Goal: Task Accomplishment & Management: Complete application form

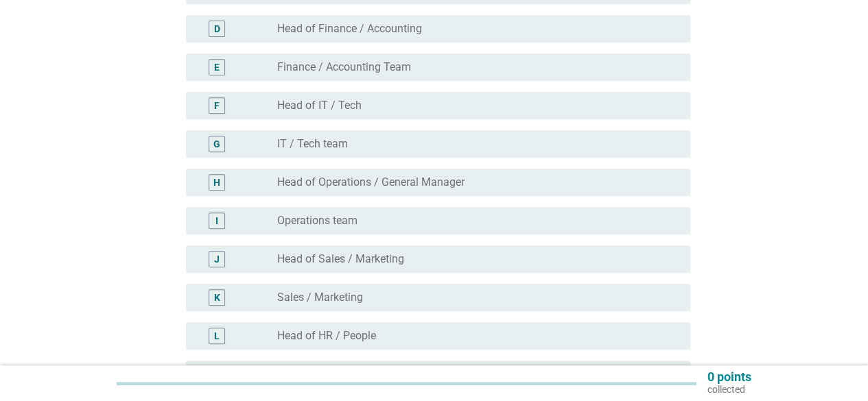
scroll to position [343, 0]
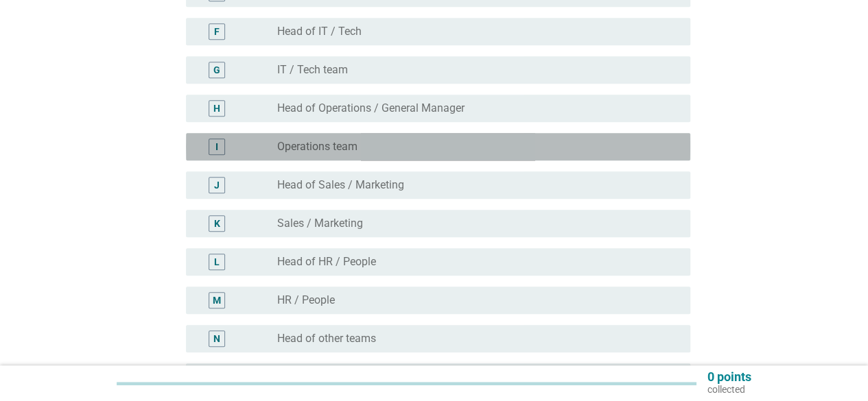
click at [365, 152] on div "radio_button_unchecked Operations team" at bounding box center [472, 147] width 391 height 14
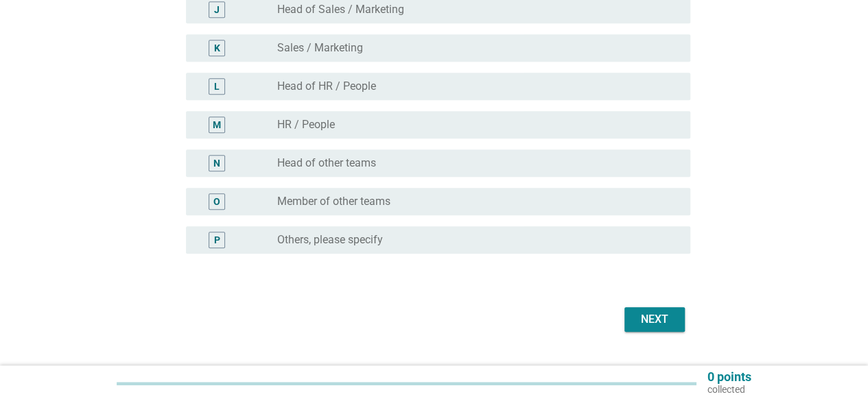
scroll to position [549, 0]
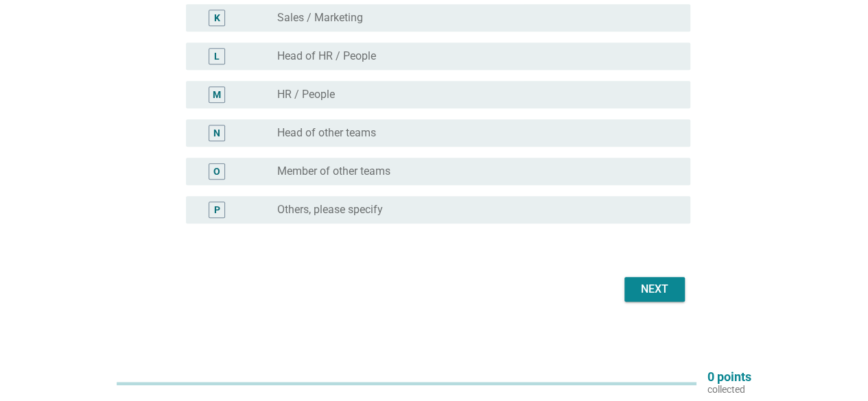
click at [666, 286] on div "Next" at bounding box center [654, 289] width 38 height 16
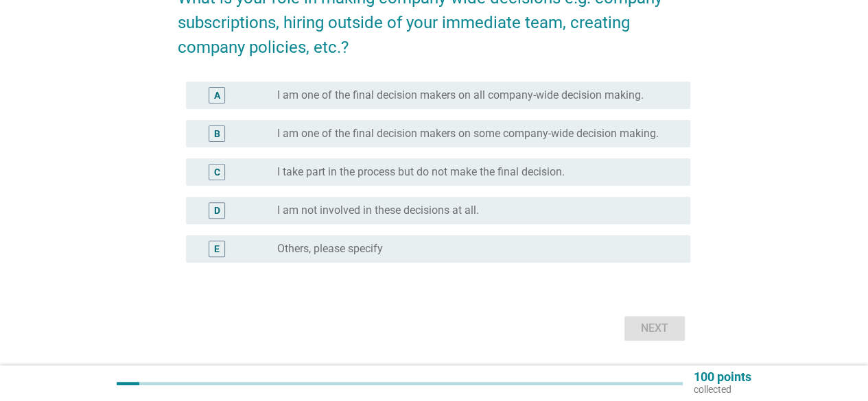
scroll to position [137, 0]
click at [408, 208] on label "I am not involved in these decisions at all." at bounding box center [378, 210] width 202 height 14
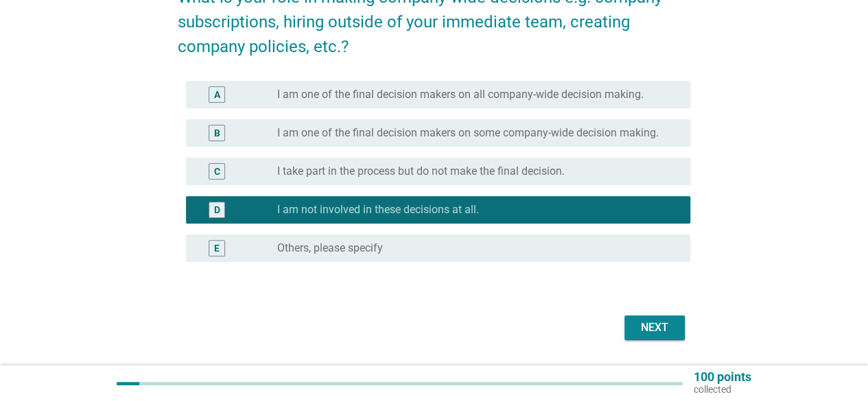
click at [649, 331] on div "Next" at bounding box center [654, 328] width 38 height 16
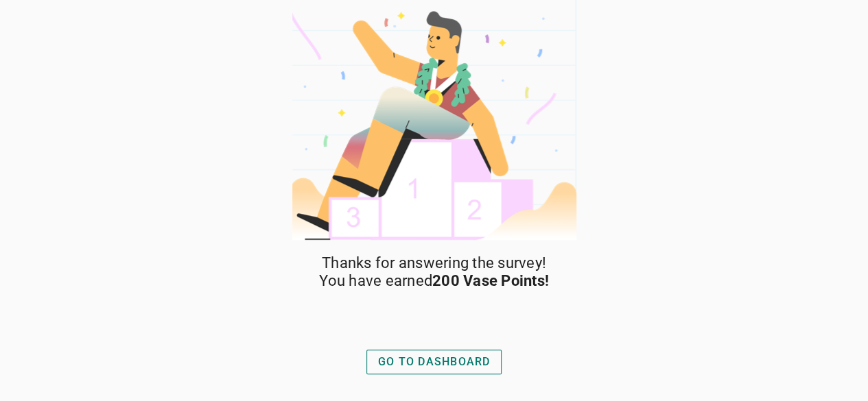
click at [418, 351] on button "GO TO DASHBOARD" at bounding box center [434, 362] width 136 height 25
